Goal: Task Accomplishment & Management: Manage account settings

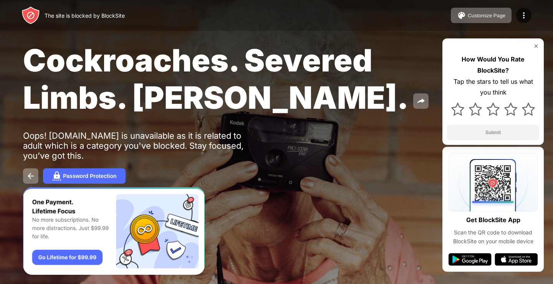
click at [114, 58] on span "Cockroaches. Severed Limbs. John Goodman." at bounding box center [215, 78] width 385 height 74
click at [108, 174] on div "Password Protection" at bounding box center [89, 176] width 53 height 6
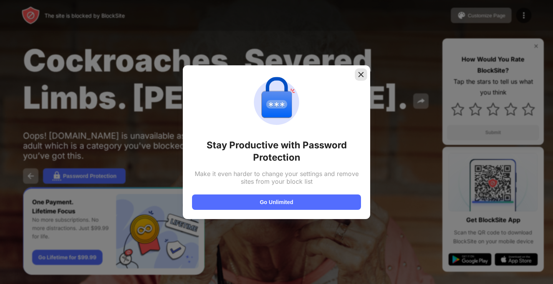
click at [363, 71] on img at bounding box center [361, 75] width 8 height 8
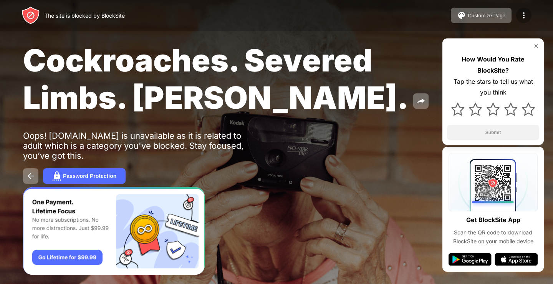
click at [526, 17] on img at bounding box center [523, 15] width 9 height 9
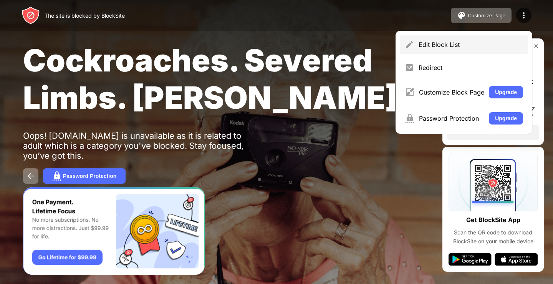
click at [465, 48] on div "Edit Block List" at bounding box center [463, 44] width 127 height 18
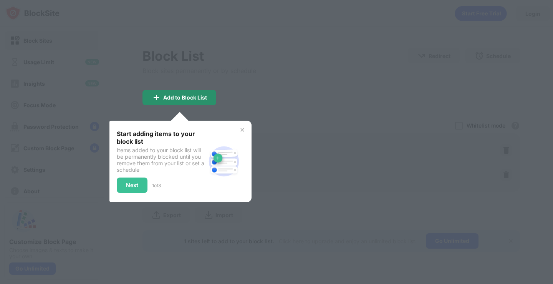
click at [186, 99] on div "Add to Block List" at bounding box center [185, 97] width 44 height 6
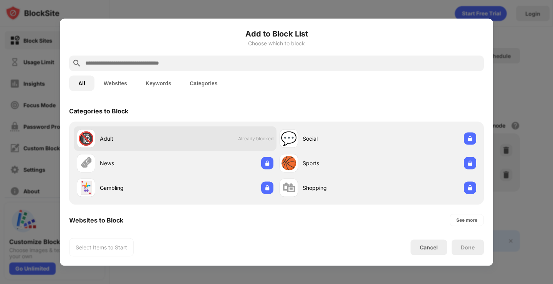
click at [258, 140] on span "Already blocked" at bounding box center [255, 139] width 35 height 6
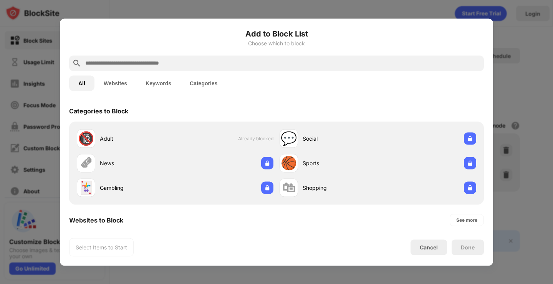
drag, startPoint x: 107, startPoint y: 137, endPoint x: 311, endPoint y: 94, distance: 207.7
click at [310, 94] on div "All Websites Keywords Categories" at bounding box center [276, 83] width 415 height 25
click at [115, 84] on button "Websites" at bounding box center [115, 82] width 42 height 15
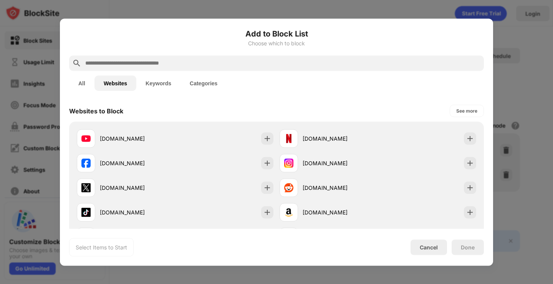
click at [160, 84] on button "Keywords" at bounding box center [158, 82] width 44 height 15
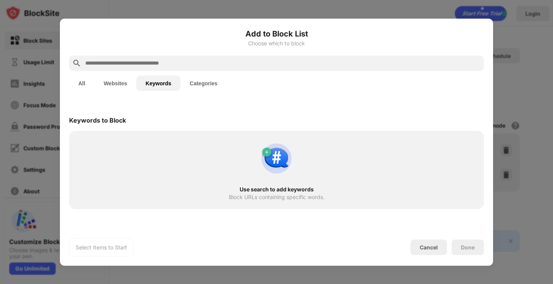
click at [198, 84] on button "Categories" at bounding box center [203, 82] width 46 height 15
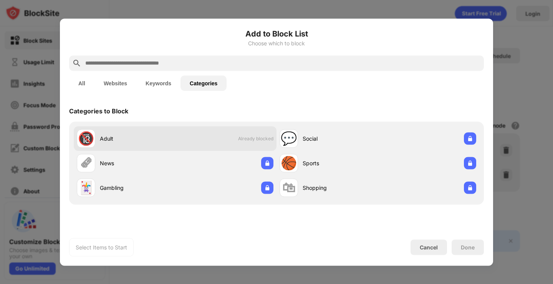
click at [264, 139] on span "Already blocked" at bounding box center [255, 139] width 35 height 6
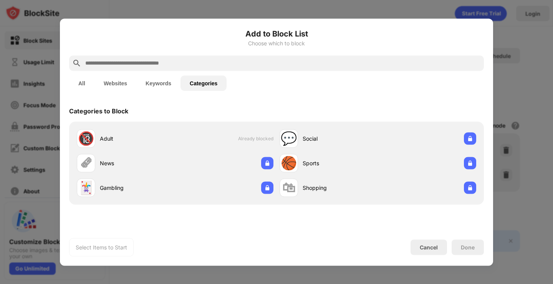
click at [85, 84] on button "All" at bounding box center [81, 82] width 25 height 15
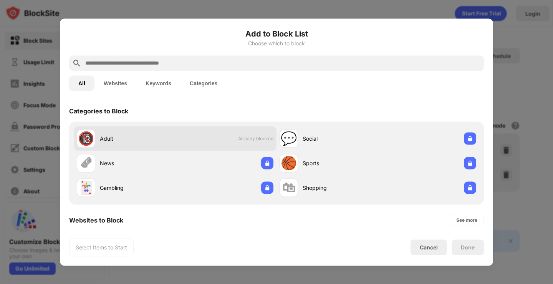
click at [245, 140] on span "Already blocked" at bounding box center [255, 139] width 35 height 6
click at [163, 138] on div "Adult" at bounding box center [137, 138] width 75 height 8
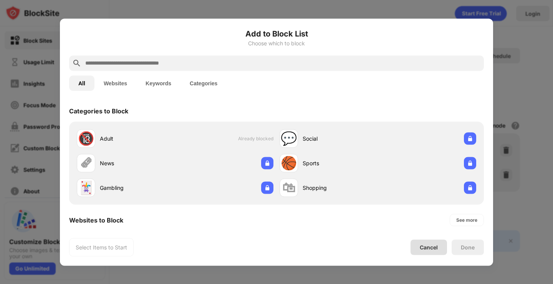
click at [436, 249] on div "Cancel" at bounding box center [429, 247] width 18 height 7
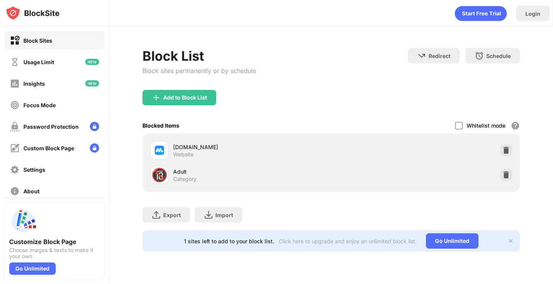
click at [188, 102] on div "Add to Block List" at bounding box center [179, 97] width 74 height 15
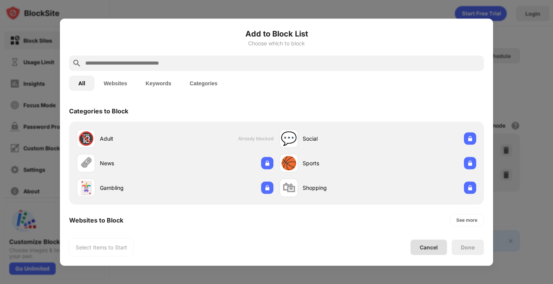
click at [428, 252] on div "Cancel" at bounding box center [428, 246] width 36 height 15
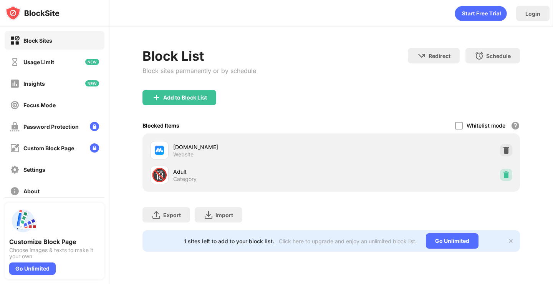
click at [507, 174] on img at bounding box center [506, 175] width 8 height 8
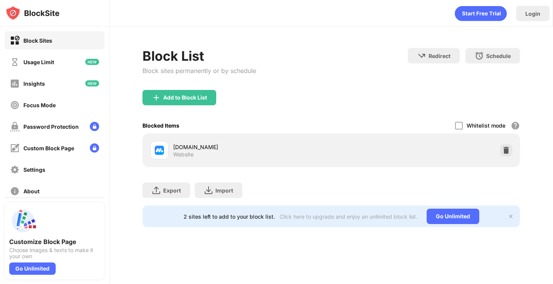
click at [506, 152] on img at bounding box center [506, 150] width 8 height 8
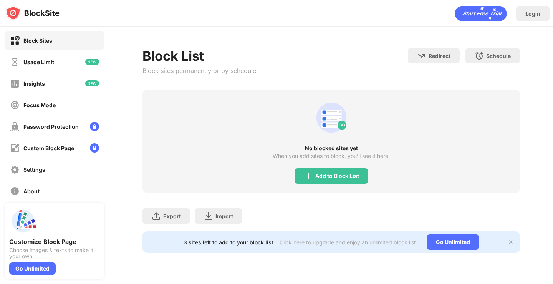
click at [360, 176] on div "Add to Block List" at bounding box center [331, 175] width 74 height 15
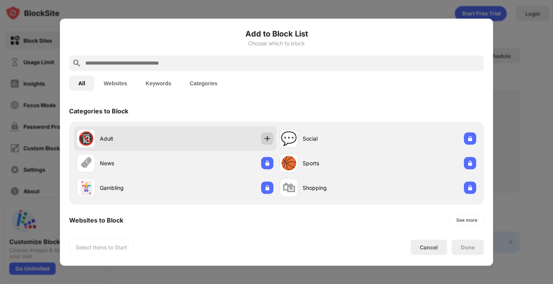
click at [263, 138] on img at bounding box center [267, 138] width 8 height 8
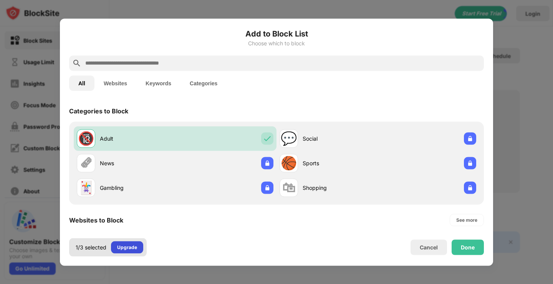
click at [132, 250] on div "Upgrade" at bounding box center [127, 247] width 20 height 8
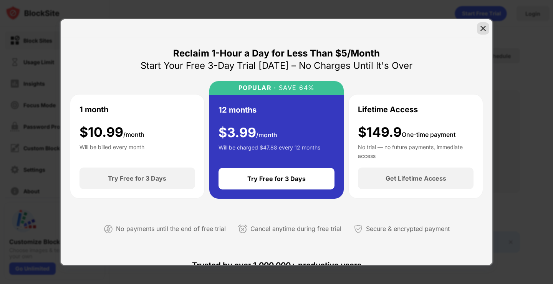
click at [481, 31] on img at bounding box center [483, 29] width 8 height 8
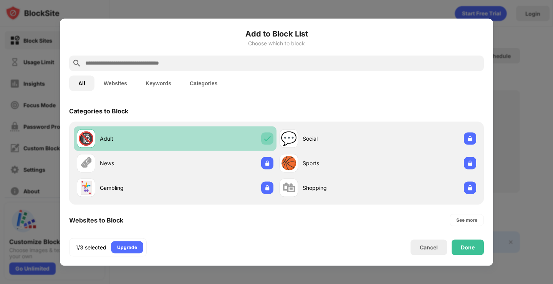
click at [264, 137] on img at bounding box center [267, 138] width 8 height 8
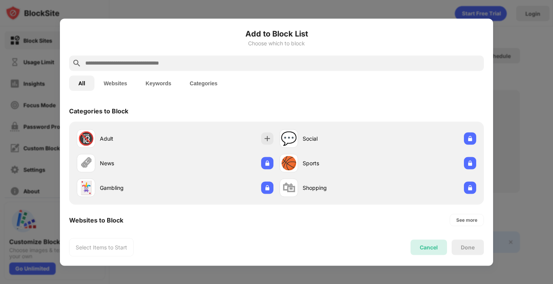
click at [426, 244] on div "Cancel" at bounding box center [429, 247] width 18 height 7
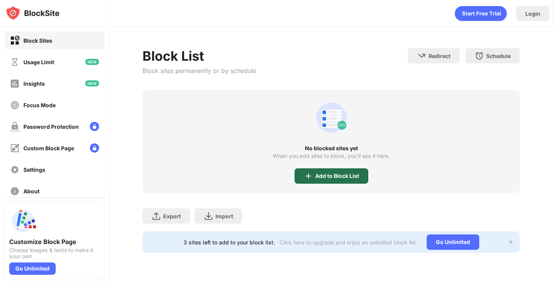
click at [340, 177] on div "Add to Block List" at bounding box center [337, 176] width 44 height 6
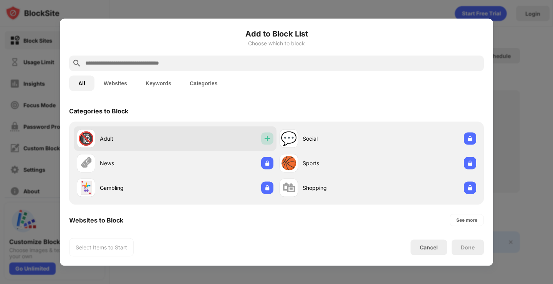
click at [267, 140] on img at bounding box center [267, 138] width 8 height 8
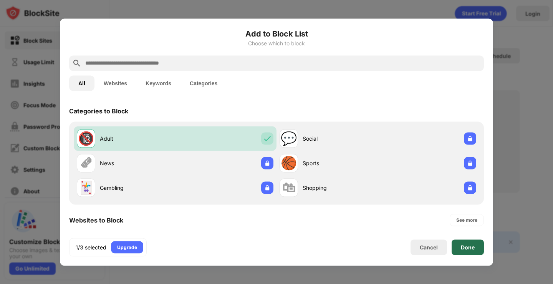
click at [468, 242] on div "Done" at bounding box center [467, 246] width 32 height 15
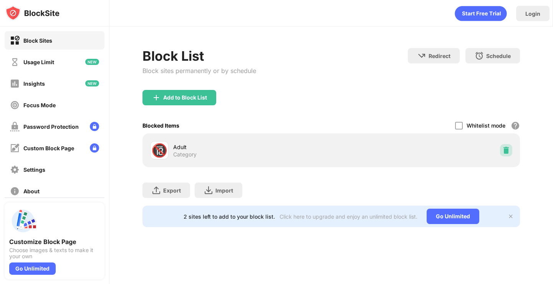
click at [506, 149] on img at bounding box center [506, 150] width 8 height 8
